Goal: Task Accomplishment & Management: Use online tool/utility

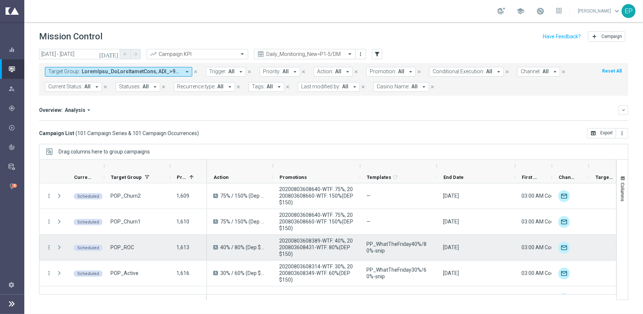
scroll to position [2076, 0]
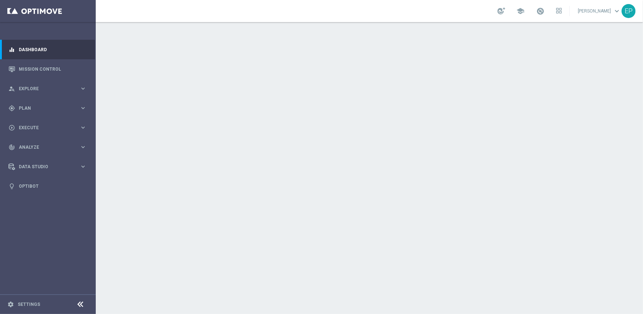
click at [79, 304] on icon at bounding box center [80, 304] width 9 height 9
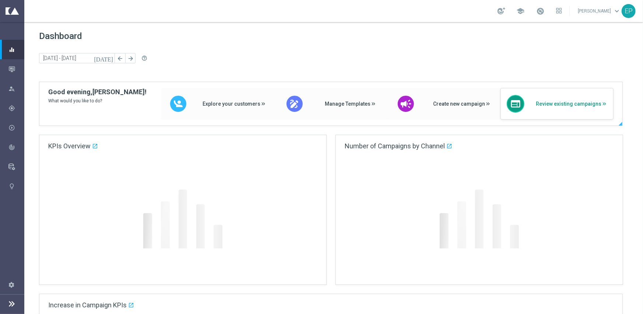
click at [571, 102] on span "Review existing campaigns" at bounding box center [571, 104] width 71 height 6
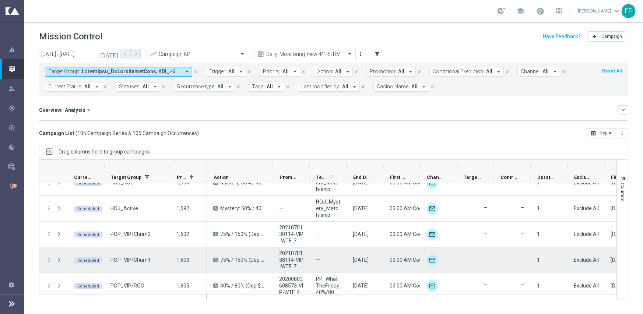
scroll to position [2098, 0]
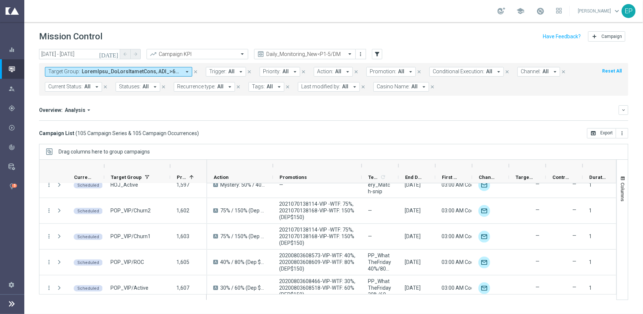
drag, startPoint x: 309, startPoint y: 166, endPoint x: 361, endPoint y: 170, distance: 52.1
click at [361, 170] on div at bounding box center [361, 166] width 3 height 12
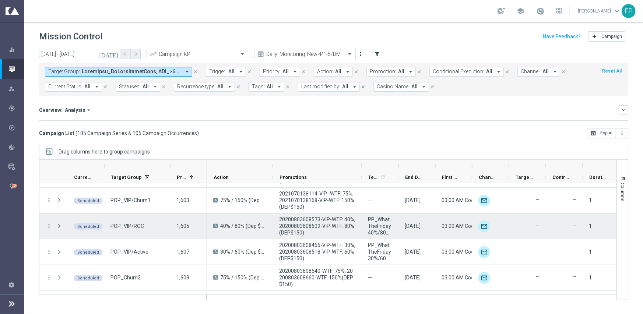
scroll to position [2135, 0]
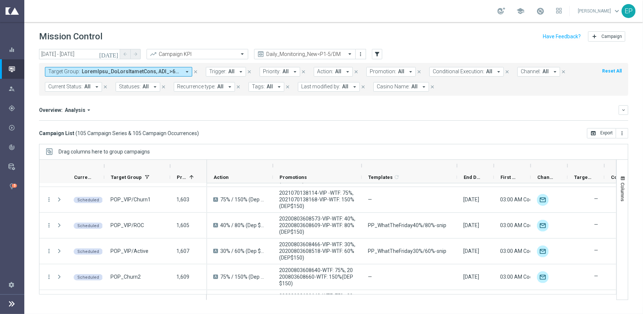
drag, startPoint x: 397, startPoint y: 165, endPoint x: 455, endPoint y: 170, distance: 58.8
click at [455, 170] on div at bounding box center [456, 166] width 3 height 12
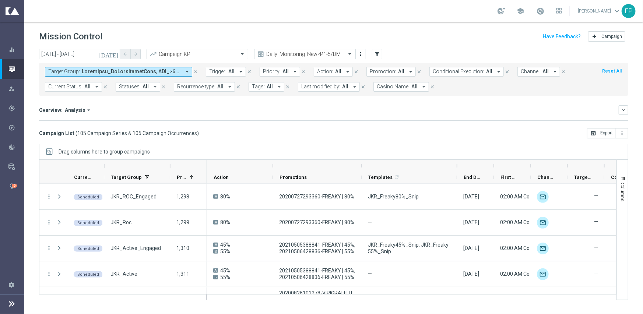
scroll to position [258, 0]
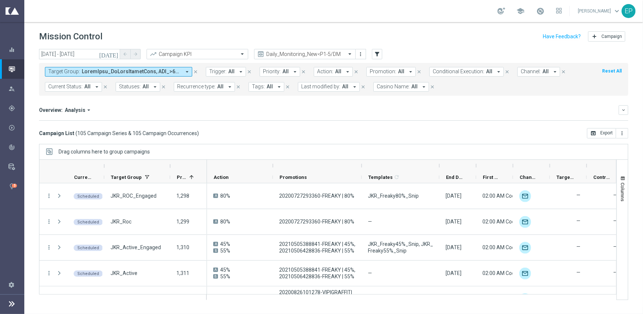
drag, startPoint x: 456, startPoint y: 167, endPoint x: 438, endPoint y: 169, distance: 17.8
click at [438, 169] on div at bounding box center [439, 166] width 3 height 12
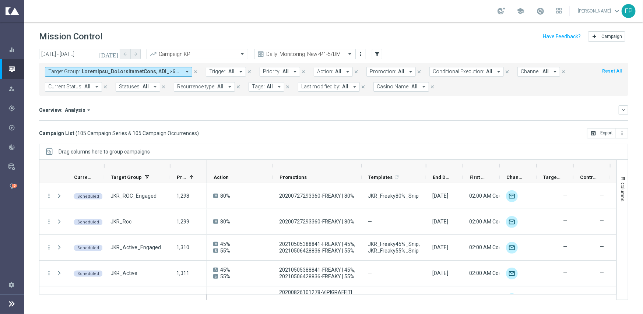
drag, startPoint x: 440, startPoint y: 165, endPoint x: 426, endPoint y: 166, distance: 13.3
click at [426, 166] on div at bounding box center [425, 166] width 3 height 12
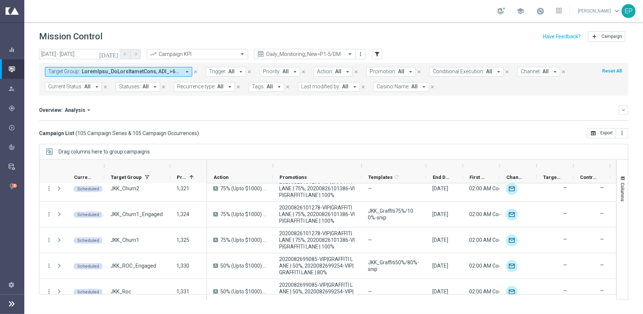
scroll to position [353, 0]
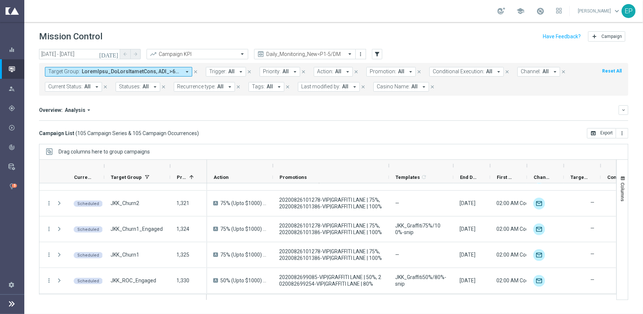
drag, startPoint x: 361, startPoint y: 165, endPoint x: 388, endPoint y: 165, distance: 27.2
click at [388, 165] on div at bounding box center [388, 166] width 3 height 12
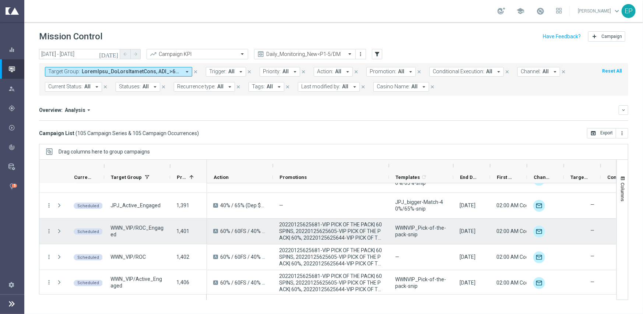
scroll to position [795, 0]
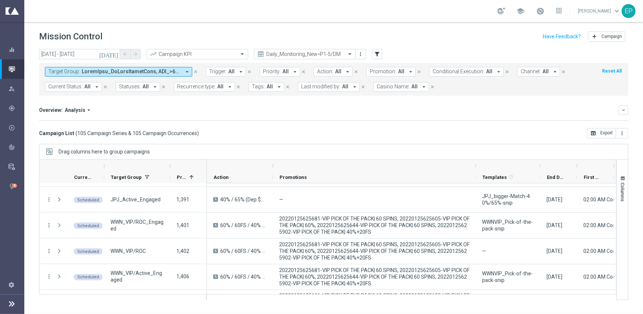
drag, startPoint x: 388, startPoint y: 163, endPoint x: 475, endPoint y: 167, distance: 87.0
click at [475, 167] on div at bounding box center [475, 166] width 3 height 12
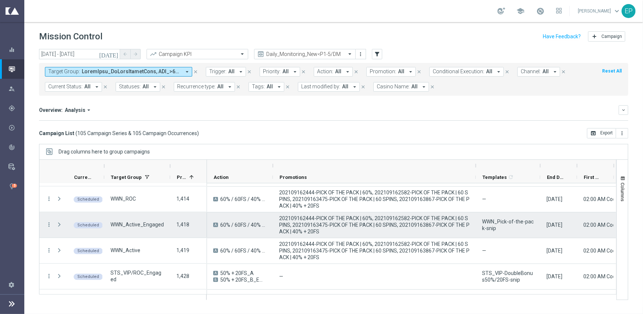
scroll to position [942, 0]
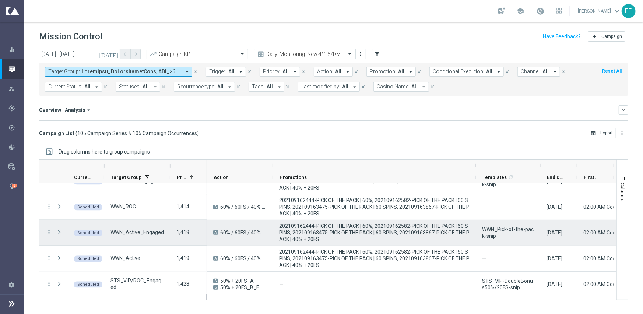
click at [503, 229] on span "WWN_Pick-of-the-pack-snip" at bounding box center [508, 232] width 52 height 13
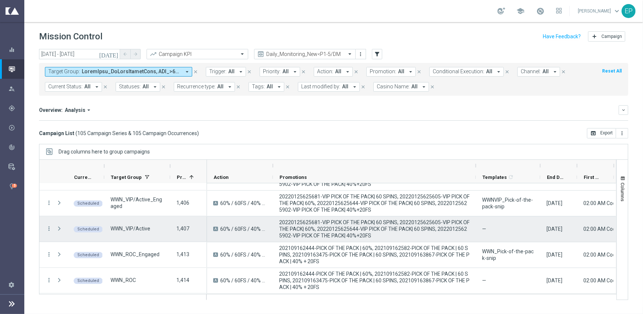
scroll to position [906, 0]
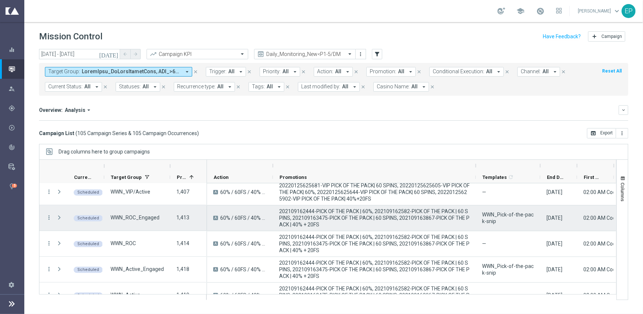
click at [503, 219] on span "WWN_Pick-of-the-pack-snip" at bounding box center [508, 217] width 52 height 13
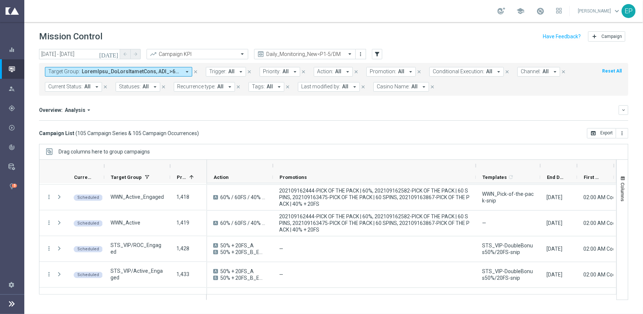
scroll to position [1016, 0]
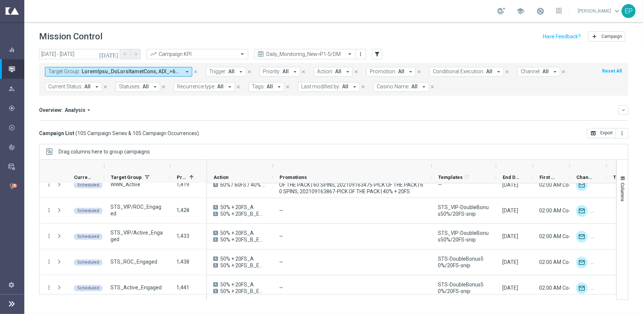
drag, startPoint x: 476, startPoint y: 166, endPoint x: 431, endPoint y: 163, distance: 44.6
click at [431, 163] on div at bounding box center [431, 166] width 3 height 12
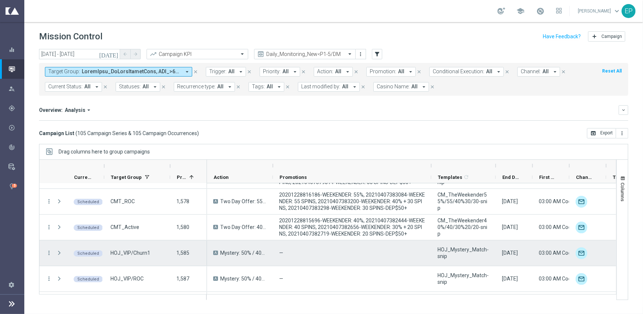
scroll to position [1936, 0]
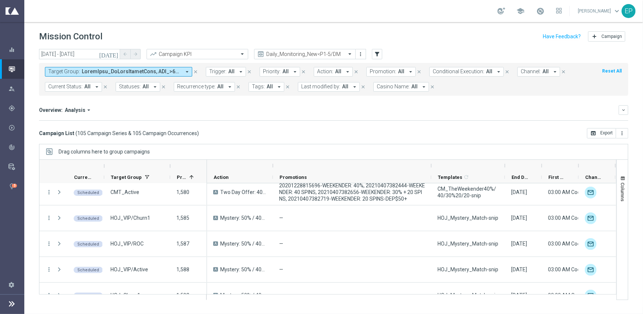
drag, startPoint x: 496, startPoint y: 167, endPoint x: 506, endPoint y: 164, distance: 10.0
click at [506, 164] on div at bounding box center [504, 166] width 3 height 12
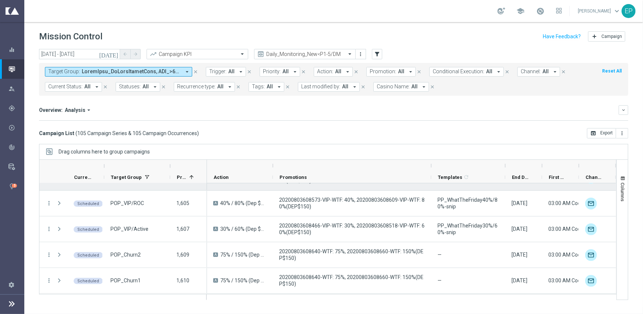
scroll to position [2084, 0]
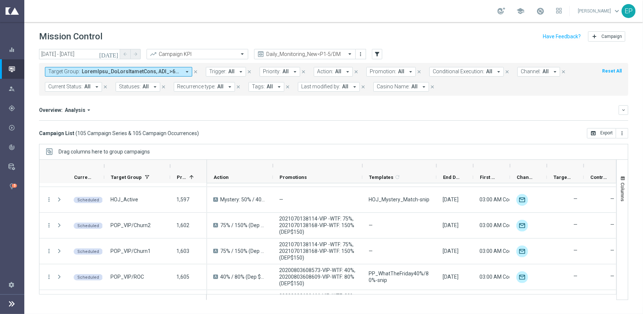
drag, startPoint x: 431, startPoint y: 165, endPoint x: 362, endPoint y: 162, distance: 68.9
click at [362, 162] on div at bounding box center [362, 166] width 3 height 12
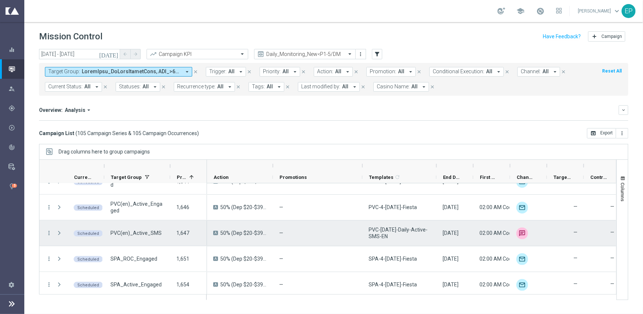
scroll to position [2374, 0]
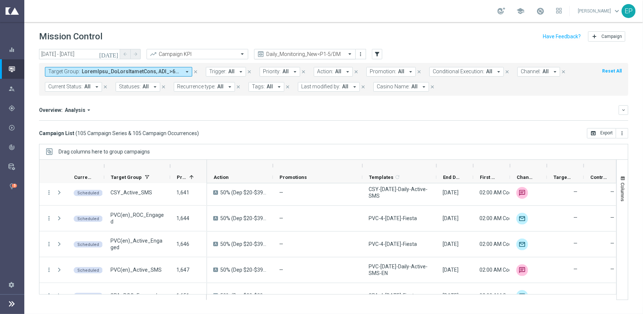
click at [310, 54] on input "text" at bounding box center [297, 54] width 79 height 6
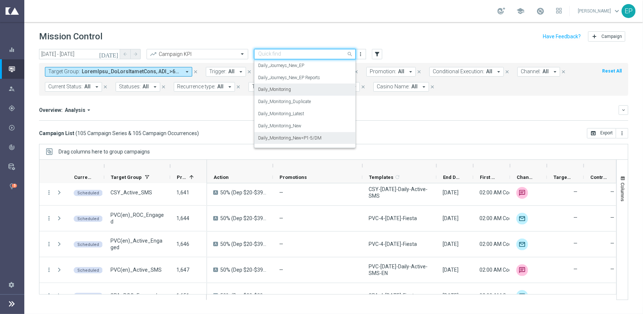
scroll to position [193, 0]
click at [306, 89] on div "Daily_Journeys_New" at bounding box center [305, 90] width 94 height 12
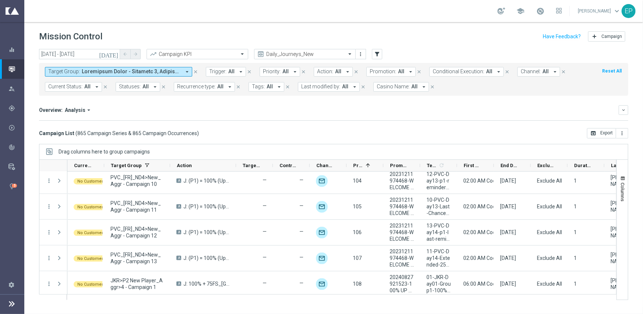
click at [76, 88] on span "Current Status:" at bounding box center [65, 87] width 34 height 6
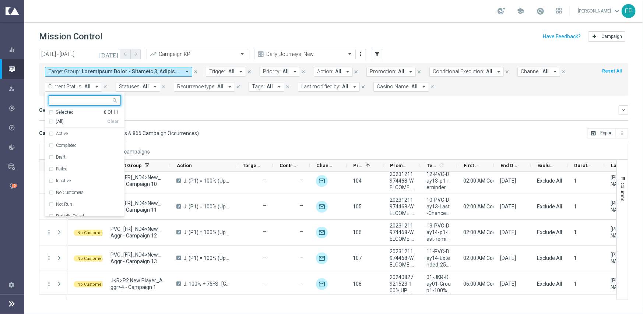
click at [53, 117] on div "(All) Clear" at bounding box center [84, 120] width 70 height 9
click at [57, 121] on span "(All)" at bounding box center [60, 122] width 8 height 6
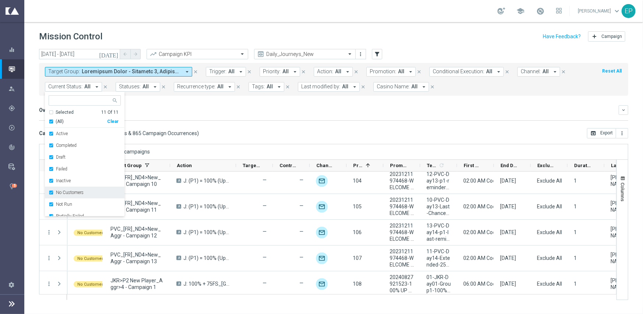
click at [67, 195] on div "No Customers" at bounding box center [85, 193] width 72 height 12
click at [68, 201] on label "Running" at bounding box center [64, 203] width 17 height 4
click at [258, 122] on mini-dashboard "Overview: Analysis arrow_drop_down keyboard_arrow_down Increase In Total Deposi…" at bounding box center [333, 112] width 589 height 32
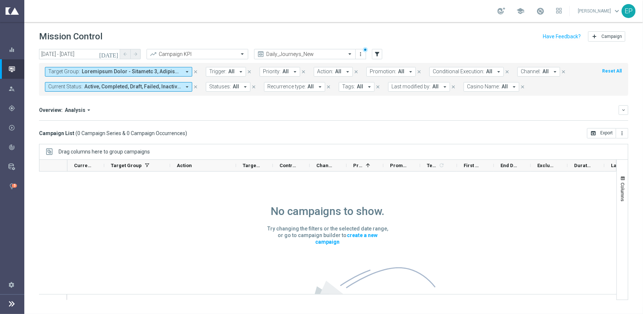
scroll to position [0, 0]
click at [363, 54] on icon "more_vert" at bounding box center [361, 54] width 6 height 6
click at [280, 126] on mini-dashboard "Overview: Analysis arrow_drop_down keyboard_arrow_down Increase In Total Deposi…" at bounding box center [333, 112] width 589 height 32
click at [349, 55] on span at bounding box center [350, 54] width 9 height 6
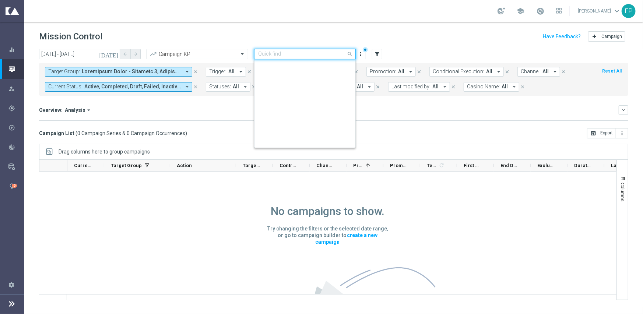
scroll to position [218, 0]
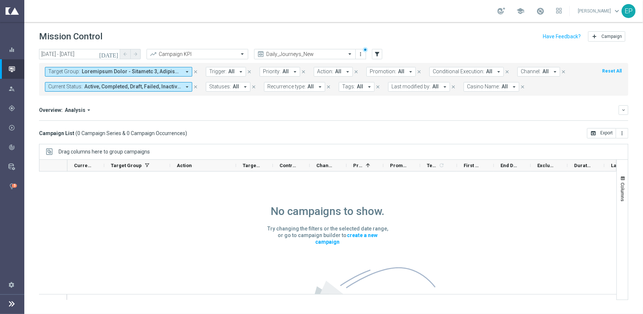
click at [414, 127] on mini-dashboard "Overview: Analysis arrow_drop_down keyboard_arrow_down Increase In Total Deposi…" at bounding box center [333, 112] width 589 height 32
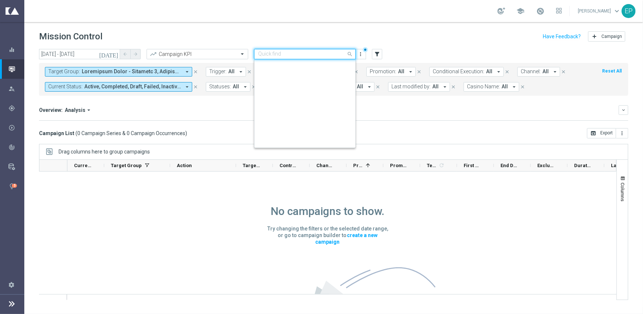
click at [314, 52] on input "text" at bounding box center [297, 54] width 79 height 6
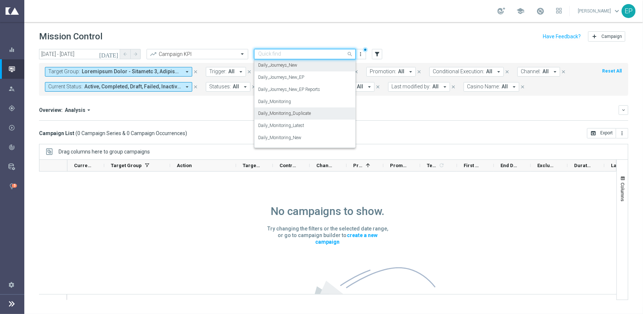
scroll to position [255, 0]
click at [320, 112] on label "Daily_Monitoring_New<P1-5/DM" at bounding box center [289, 113] width 63 height 6
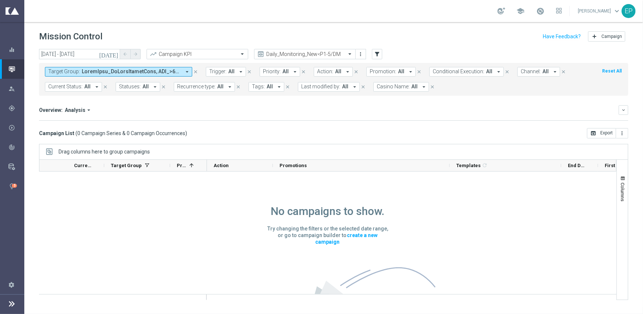
click at [382, 112] on div "Overview: Analysis arrow_drop_down" at bounding box center [328, 110] width 579 height 7
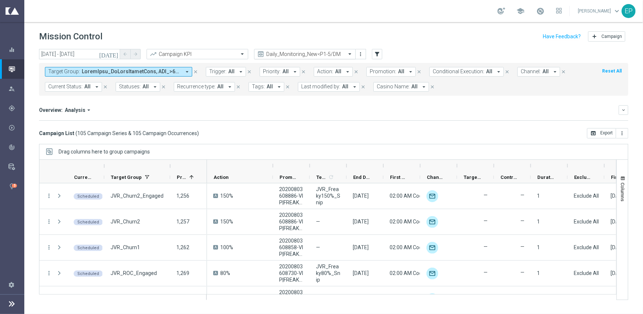
click at [296, 50] on div "Daily_Monitoring_New<P1-5/DM" at bounding box center [305, 54] width 102 height 10
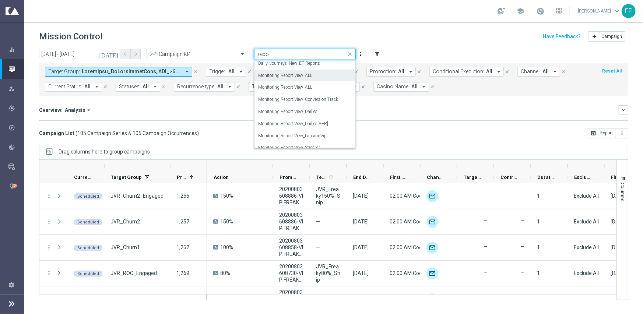
scroll to position [0, 0]
click at [302, 78] on label "Monitoring Report View_ALL" at bounding box center [285, 77] width 54 height 6
type input "repo"
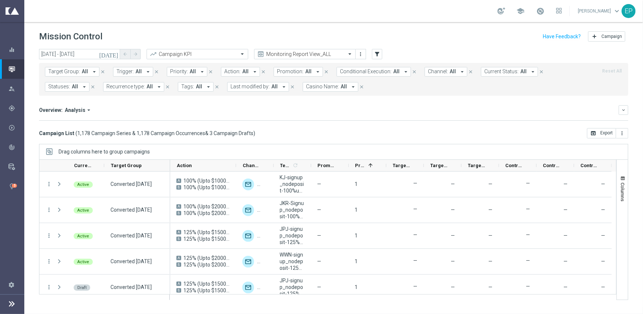
click at [492, 71] on span "Current Status:" at bounding box center [501, 71] width 34 height 6
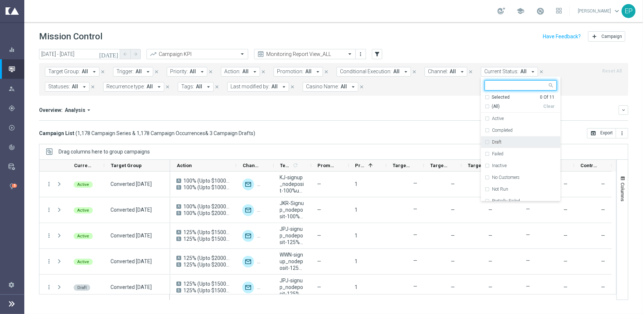
click at [492, 141] on label "Draft" at bounding box center [497, 142] width 10 height 4
click at [381, 126] on mini-dashboard "Overview: Analysis arrow_drop_down keyboard_arrow_down Increase In Total Deposi…" at bounding box center [333, 112] width 589 height 32
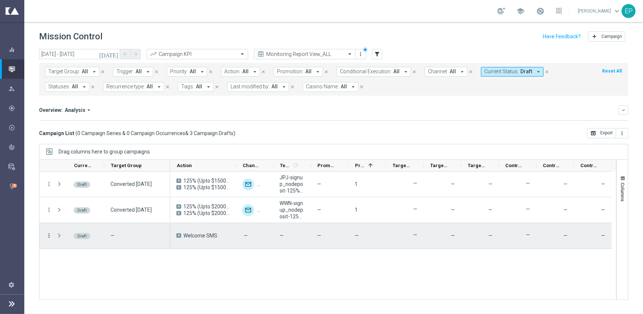
click at [48, 237] on icon "more_vert" at bounding box center [49, 235] width 7 height 7
click at [67, 237] on span "Campaign Details" at bounding box center [81, 239] width 37 height 5
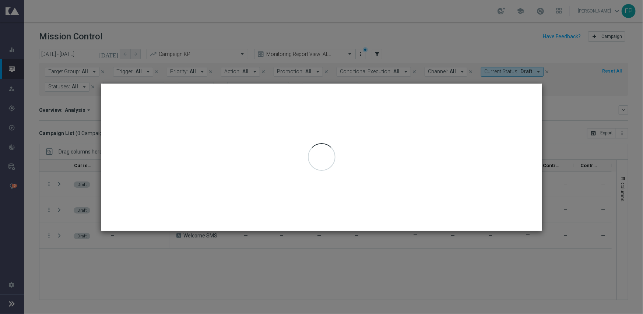
click at [427, 103] on div at bounding box center [321, 157] width 441 height 147
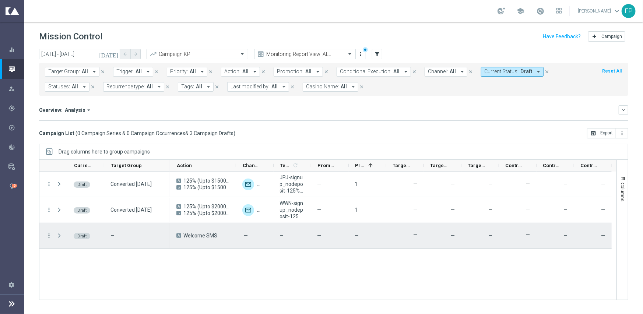
click at [49, 234] on icon "more_vert" at bounding box center [49, 235] width 7 height 7
click at [87, 237] on span "Campaign Details" at bounding box center [81, 239] width 37 height 5
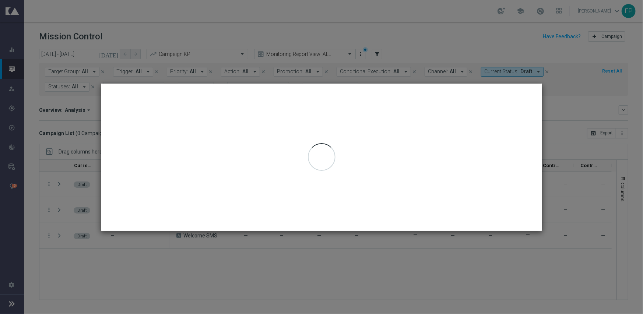
click at [434, 123] on div at bounding box center [321, 157] width 441 height 147
click at [447, 122] on div at bounding box center [321, 157] width 441 height 147
click at [453, 120] on div at bounding box center [321, 157] width 441 height 147
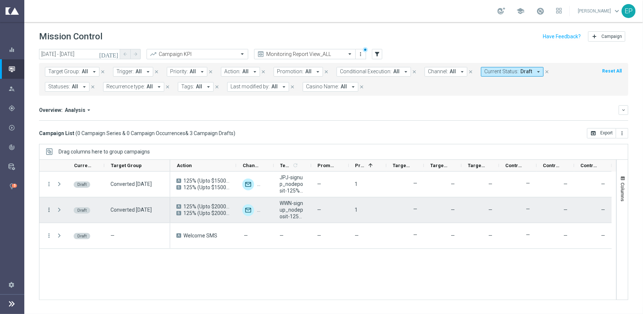
click at [48, 210] on icon "more_vert" at bounding box center [49, 210] width 7 height 7
click at [91, 210] on div "list Campaign Details" at bounding box center [93, 214] width 83 height 10
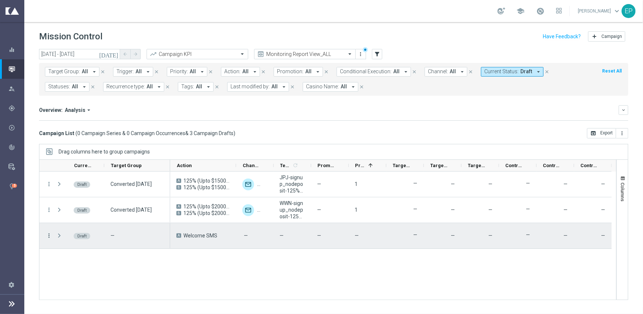
click at [50, 236] on icon "more_vert" at bounding box center [49, 235] width 7 height 7
click at [98, 237] on span "Campaign Details" at bounding box center [81, 239] width 37 height 5
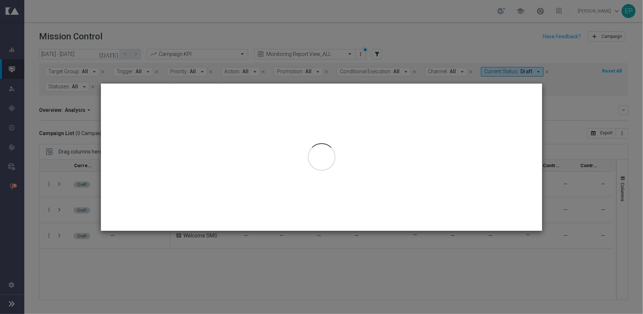
click at [394, 106] on div at bounding box center [321, 157] width 441 height 147
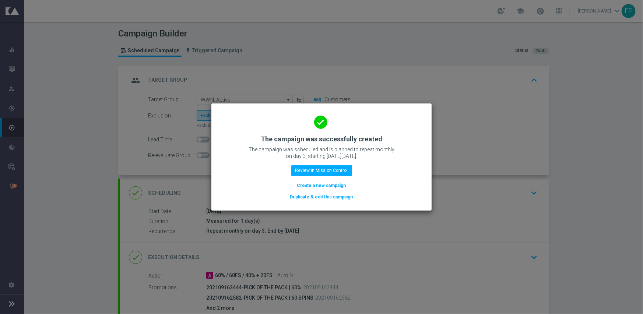
scroll to position [137, 0]
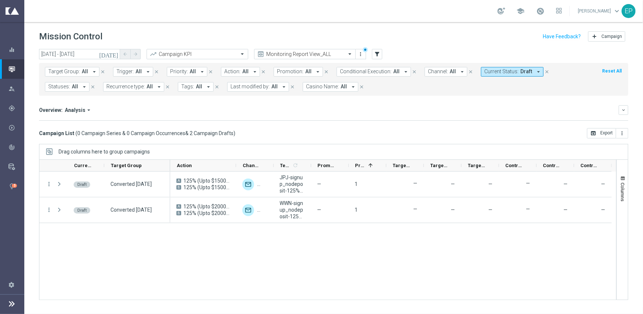
click at [503, 71] on span "Current Status:" at bounding box center [501, 71] width 34 height 6
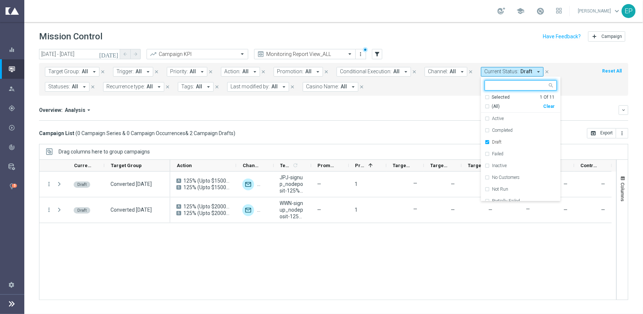
click at [0, 0] on div "Clear" at bounding box center [0, 0] width 0 height 0
click at [342, 108] on div "Overview: Analysis arrow_drop_down" at bounding box center [328, 110] width 579 height 7
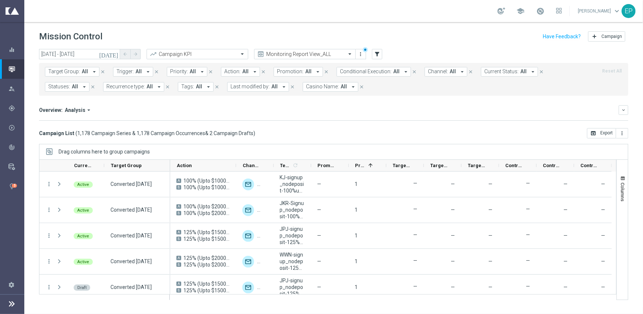
click at [70, 71] on span "Target Group:" at bounding box center [64, 71] width 32 height 6
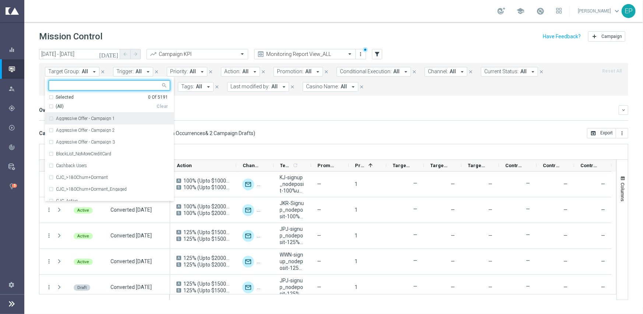
click at [60, 106] on span "(All)" at bounding box center [60, 106] width 8 height 6
click at [86, 85] on input "text" at bounding box center [107, 85] width 108 height 6
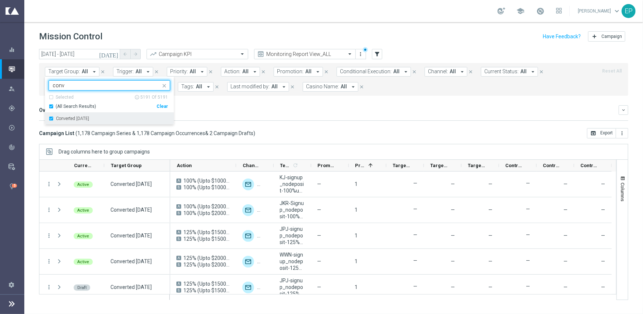
click at [107, 119] on div "Converted [DATE]" at bounding box center [113, 118] width 114 height 4
type input "conv"
click at [187, 109] on div "Overview: Analysis arrow_drop_down" at bounding box center [328, 110] width 579 height 7
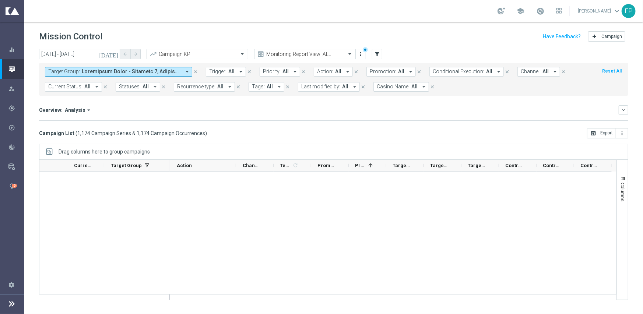
scroll to position [30130, 0]
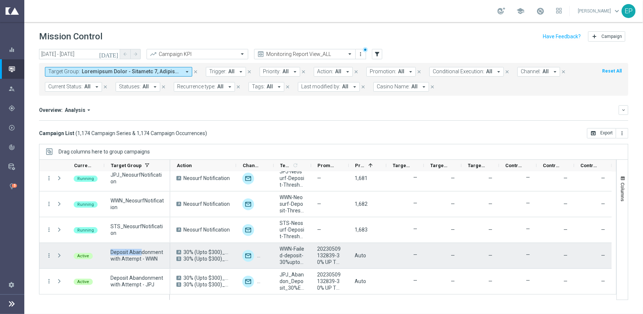
drag, startPoint x: 109, startPoint y: 251, endPoint x: 140, endPoint y: 253, distance: 31.4
click at [140, 253] on div "Deposit Abandonment with Attempt - WWN" at bounding box center [137, 255] width 66 height 25
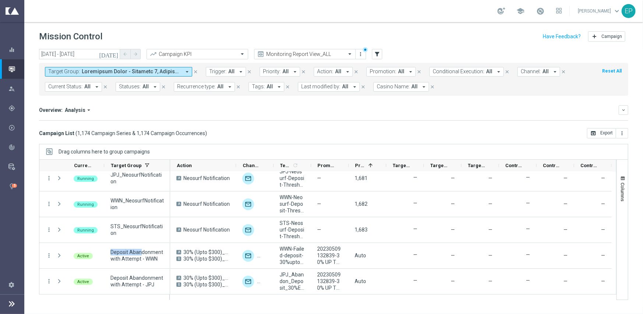
click at [108, 70] on span at bounding box center [131, 71] width 99 height 6
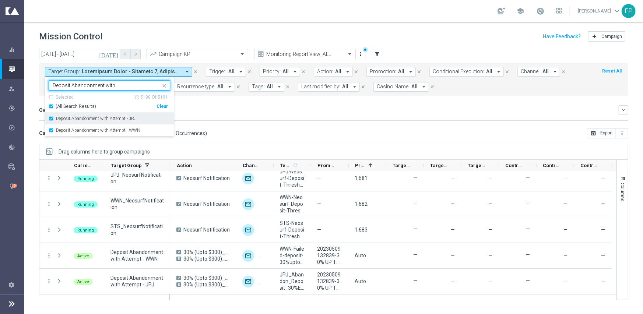
click at [84, 119] on label "Deposit Abandonment with Attempt - JPJ" at bounding box center [96, 118] width 80 height 4
type input "Deposit Abandonment with"
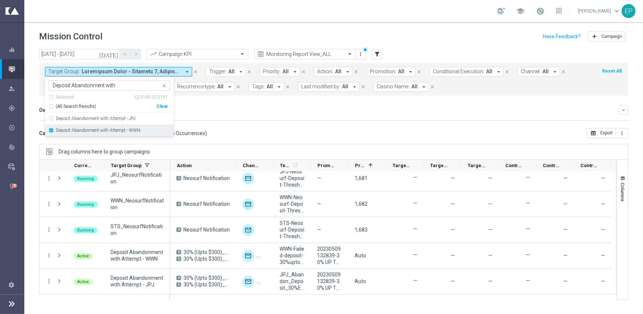
click at [84, 130] on label "Deposit Abandonment with Attempt - WWN" at bounding box center [98, 130] width 84 height 4
click at [276, 124] on mini-dashboard "Overview: Analysis arrow_drop_down keyboard_arrow_down Increase In Total Deposi…" at bounding box center [333, 112] width 589 height 32
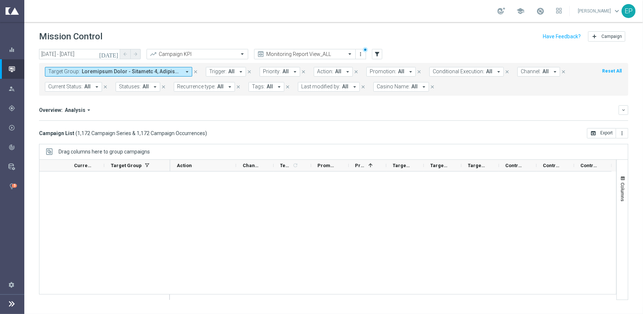
scroll to position [0, 0]
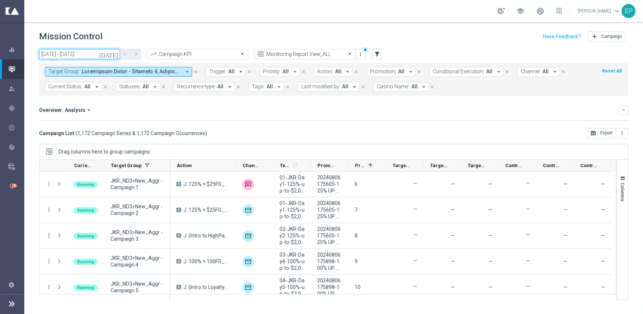
click at [71, 54] on input "03 Oct 2025 - 03 Oct 2025" at bounding box center [79, 54] width 81 height 10
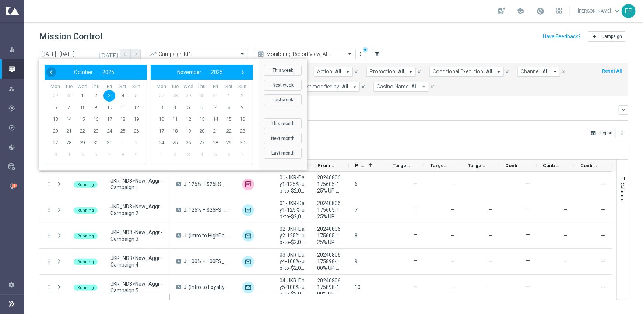
click at [54, 72] on span "‹" at bounding box center [51, 72] width 10 height 10
click at [53, 72] on span "‹" at bounding box center [51, 72] width 10 height 10
click at [70, 95] on span "1" at bounding box center [69, 96] width 12 height 12
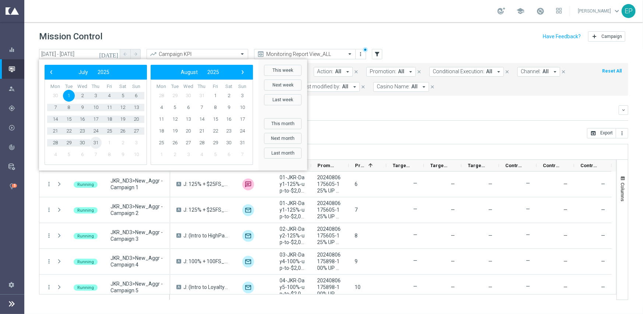
click at [96, 140] on span "31" at bounding box center [96, 143] width 12 height 12
type input "[DATE] - [DATE]"
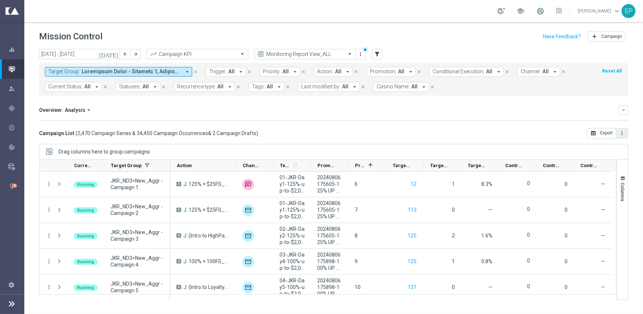
click at [623, 131] on icon "more_vert" at bounding box center [622, 133] width 6 height 6
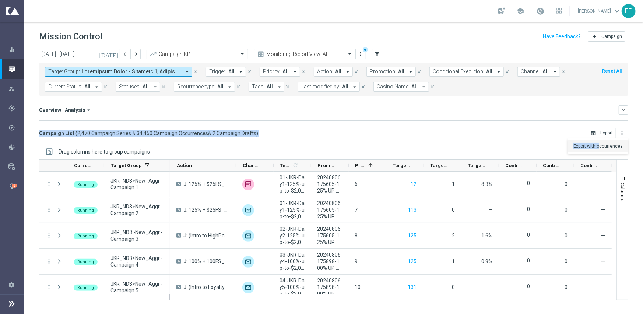
drag, startPoint x: 602, startPoint y: 145, endPoint x: 512, endPoint y: 123, distance: 92.1
click at [515, 124] on div "[DATE] [DATE] - [DATE] arrow_back arrow_forward Campaign KPI trending_up Monito…" at bounding box center [333, 178] width 618 height 258
click at [493, 130] on div "Campaign List ( 2,470 Campaign Series & 34,450 Campaign Occurrences & 2 Campaig…" at bounding box center [333, 133] width 589 height 10
click at [323, 131] on div "Campaign List ( 2,470 Campaign Series & 34,450 Campaign Occurrences & 2 Campaig…" at bounding box center [333, 133] width 589 height 10
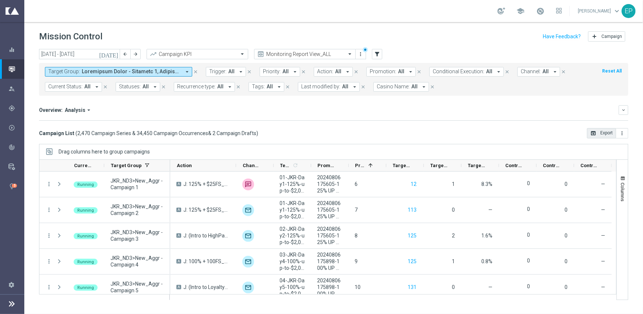
click at [604, 133] on button "open_in_browser Export" at bounding box center [601, 133] width 29 height 10
drag, startPoint x: 61, startPoint y: 53, endPoint x: 58, endPoint y: 46, distance: 8.4
click at [61, 53] on input "[DATE] - [DATE]" at bounding box center [79, 54] width 81 height 10
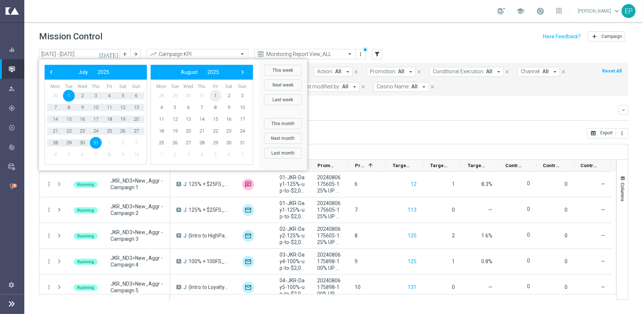
click at [218, 97] on span "1" at bounding box center [215, 96] width 12 height 12
click at [138, 142] on span "31" at bounding box center [136, 143] width 12 height 12
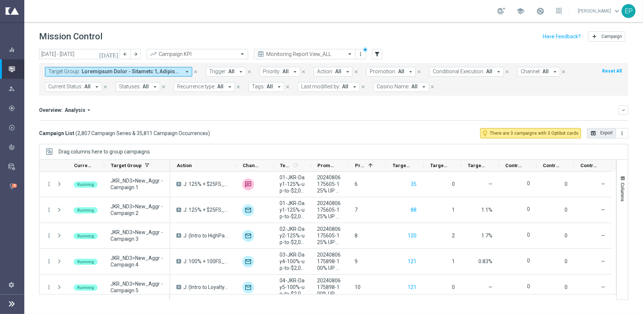
click at [603, 133] on button "open_in_browser Export" at bounding box center [601, 133] width 29 height 10
click at [71, 54] on input "[DATE] - [DATE]" at bounding box center [79, 54] width 81 height 10
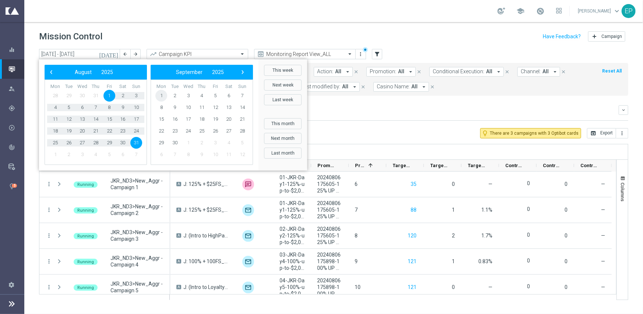
click at [159, 95] on span "1" at bounding box center [161, 96] width 12 height 12
click at [66, 143] on span "30" at bounding box center [69, 143] width 12 height 12
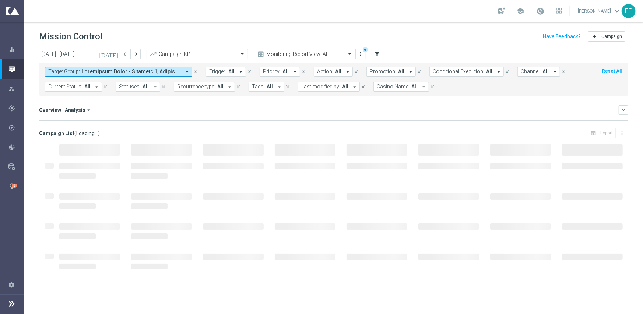
type input "[DATE] - [DATE]"
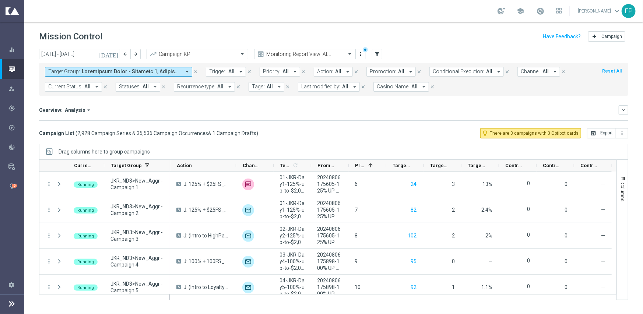
click at [361, 98] on mini-dashboard "Overview: Analysis arrow_drop_down keyboard_arrow_down Increase In Total Deposi…" at bounding box center [333, 112] width 589 height 32
click at [606, 133] on button "open_in_browser Export" at bounding box center [601, 133] width 29 height 10
click at [321, 54] on input "text" at bounding box center [297, 54] width 79 height 6
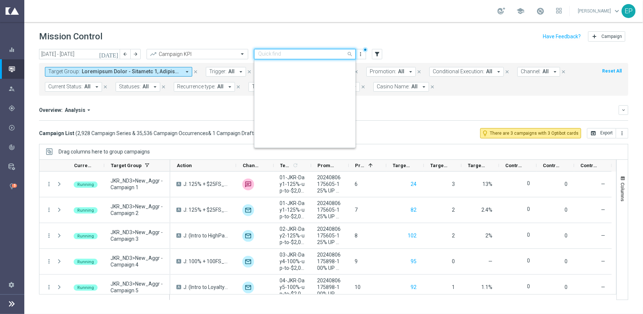
scroll to position [644, 0]
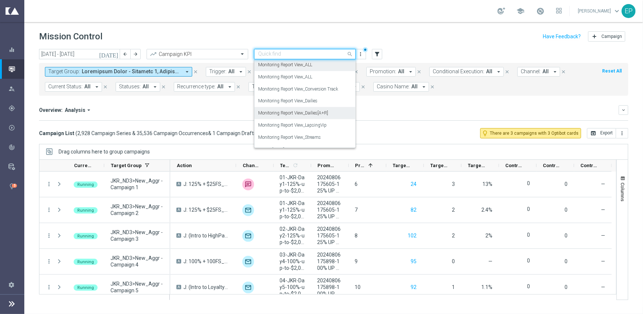
click at [397, 112] on div "Overview: Analysis arrow_drop_down" at bounding box center [328, 110] width 579 height 7
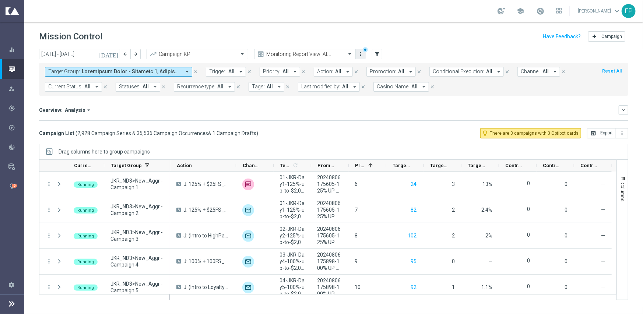
click at [363, 52] on icon "more_vert" at bounding box center [361, 54] width 6 height 6
click at [381, 67] on div "Save view" at bounding box center [399, 67] width 67 height 5
click at [347, 112] on div "Overview: Analysis arrow_drop_down" at bounding box center [328, 110] width 579 height 7
click at [389, 113] on div "Overview: Analysis arrow_drop_down keyboard_arrow_down" at bounding box center [333, 110] width 589 height 10
click at [360, 52] on icon "more_vert" at bounding box center [361, 54] width 6 height 6
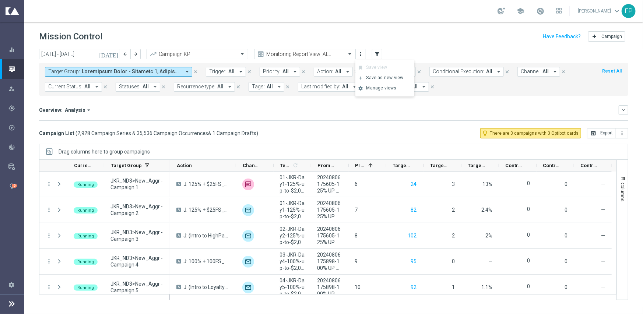
click at [314, 113] on div "Overview: Analysis arrow_drop_down keyboard_arrow_down" at bounding box center [333, 110] width 589 height 10
click at [313, 50] on div "Monitoring Report View_ALL" at bounding box center [305, 54] width 102 height 10
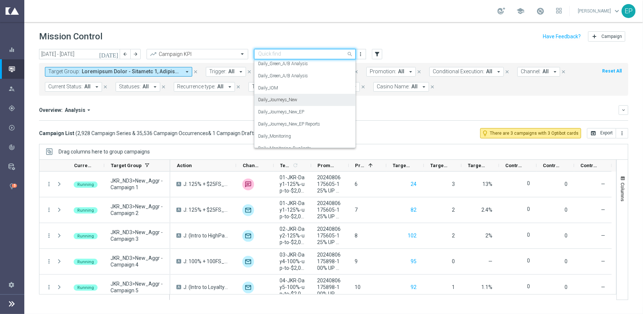
scroll to position [165, 0]
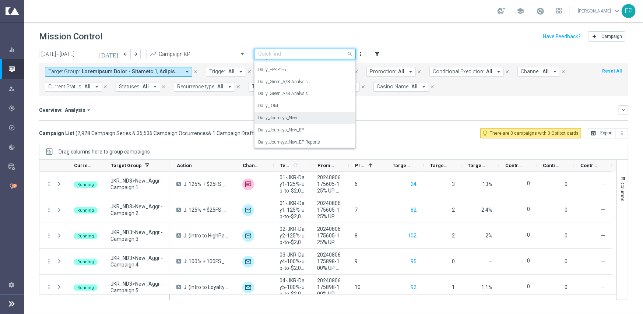
click at [315, 114] on div "Daily_Journeys_New" at bounding box center [305, 118] width 94 height 12
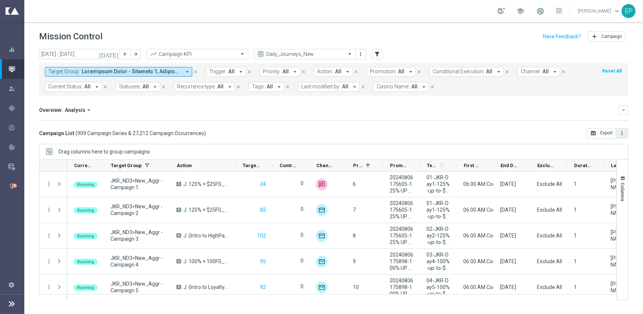
click at [622, 130] on icon "more_vert" at bounding box center [622, 133] width 6 height 6
click at [604, 145] on span "Export with occurrences" at bounding box center [597, 146] width 49 height 5
